Goal: Task Accomplishment & Management: Manage account settings

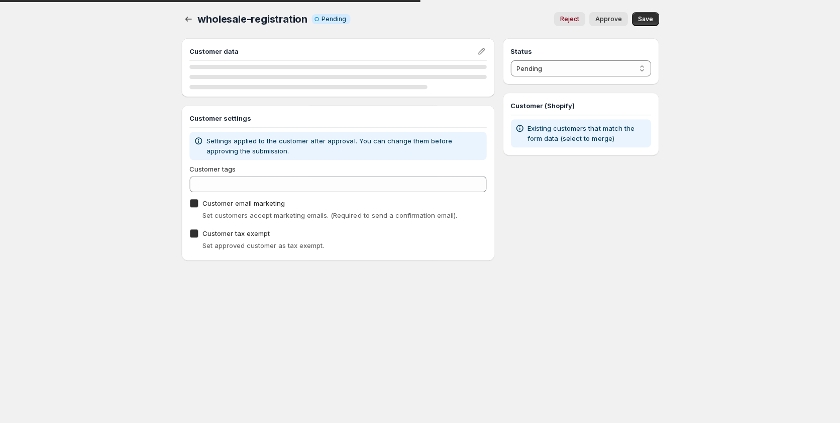
checkbox input "true"
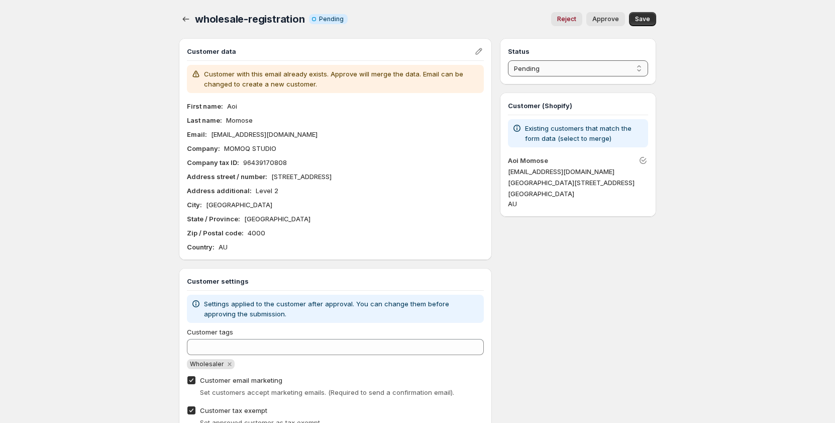
click at [544, 67] on select "Pending Approved Rejected Ignored Spam" at bounding box center [578, 68] width 140 height 16
select select "1"
click at [508, 60] on select "Pending Approved Rejected Ignored Spam" at bounding box center [578, 68] width 140 height 16
click at [645, 23] on span "Save" at bounding box center [642, 19] width 15 height 8
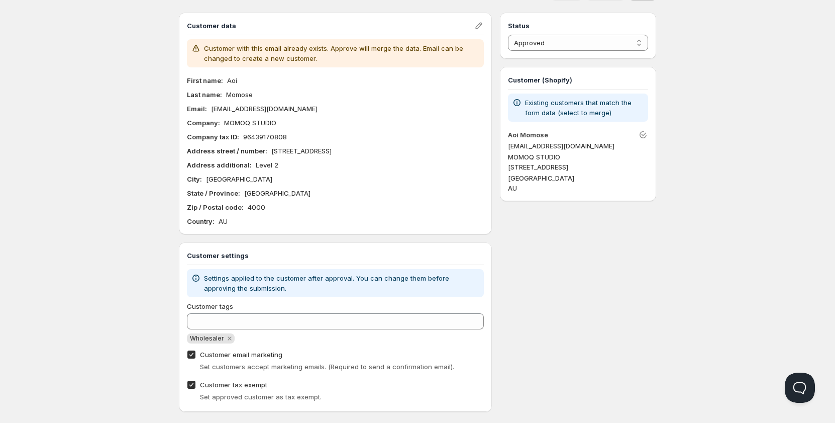
scroll to position [40, 0]
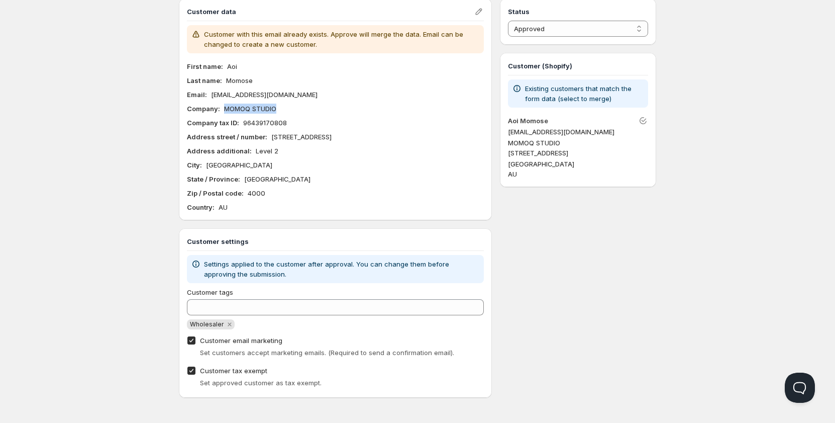
drag, startPoint x: 224, startPoint y: 111, endPoint x: 278, endPoint y: 113, distance: 53.8
click at [278, 113] on div "Company : MOMOQ STUDIO" at bounding box center [335, 109] width 297 height 10
copy p "MOMOQ STUDIO"
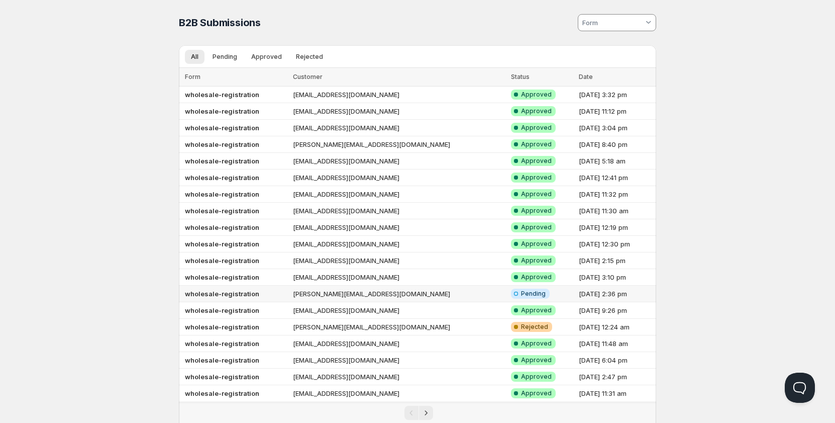
scroll to position [41, 0]
